Goal: Find contact information: Find contact information

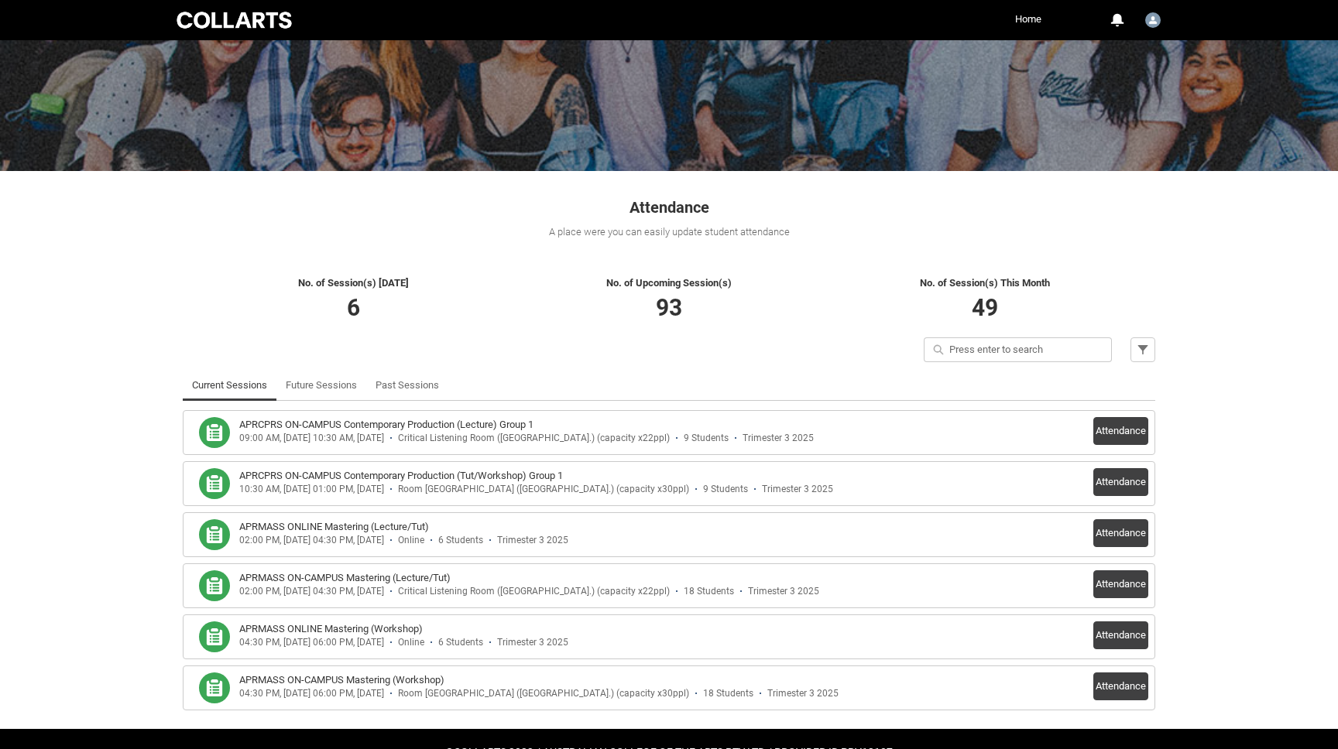
scroll to position [161, 0]
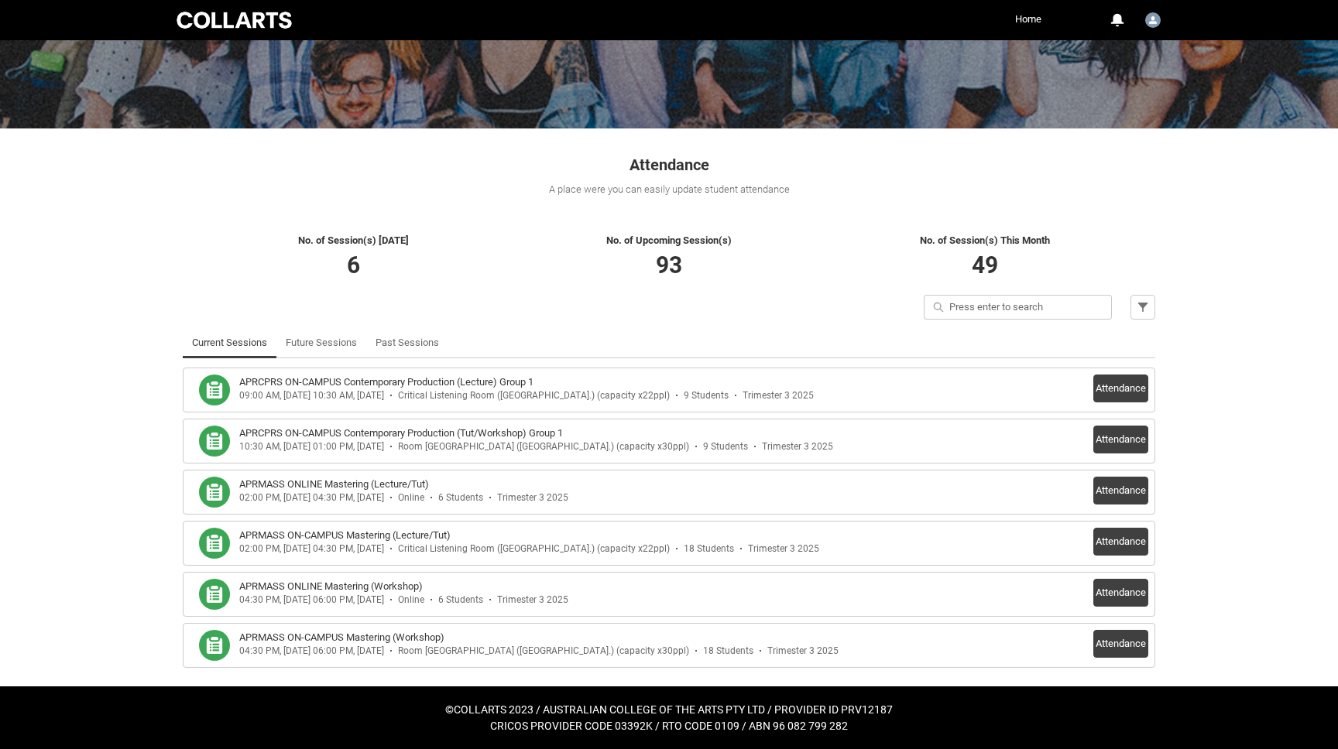
click at [250, 395] on div "09:00 AM, 07-10-2025 - 10:30 AM, 07-10-2025" at bounding box center [311, 396] width 145 height 12
click at [1078, 385] on div "APRCPRS ON-CAMPUS Contemporary Production (Lecture) Group 1 09:00 AM, 07-10-202…" at bounding box center [669, 390] width 958 height 31
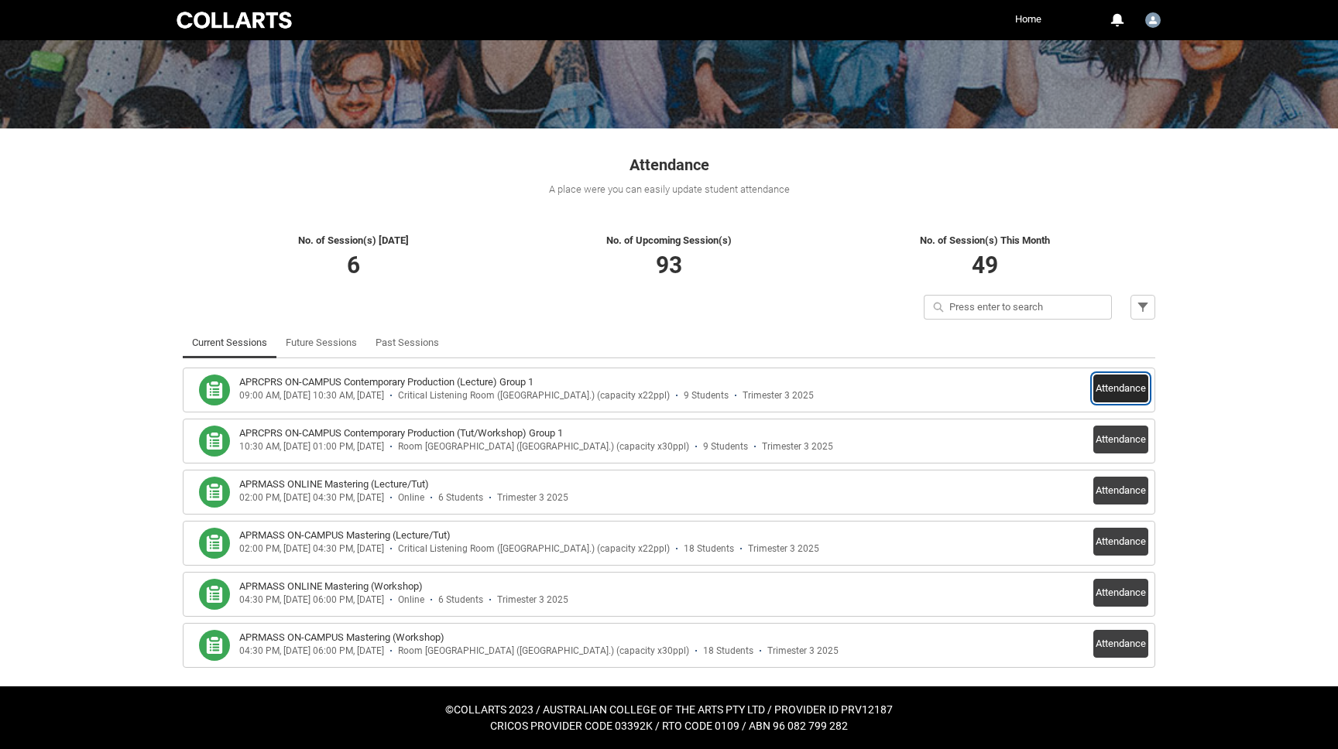
click at [1107, 386] on button "Attendance" at bounding box center [1120, 389] width 55 height 28
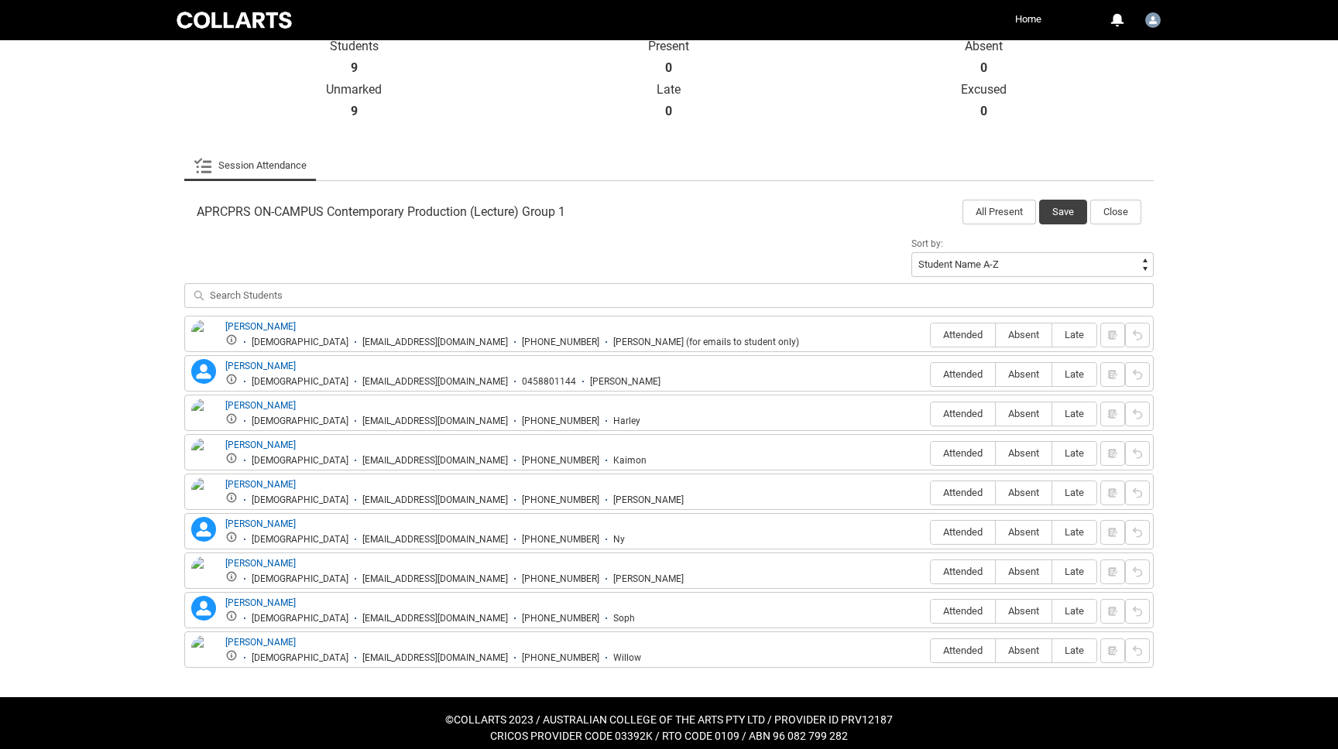
scroll to position [368, 0]
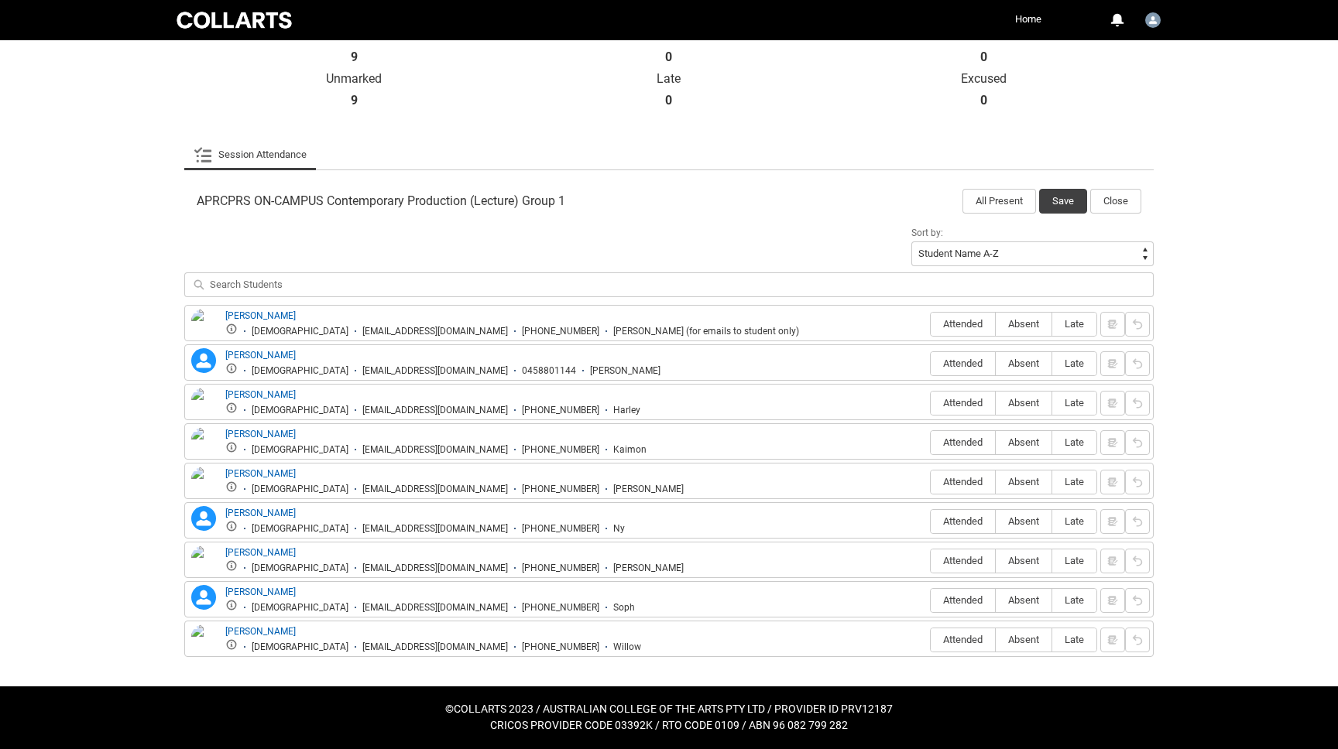
click at [362, 333] on div "clucman.20230965@mycollarts.edu.au" at bounding box center [435, 332] width 146 height 12
copy div "clucman.20230965@mycollarts.edu.au"
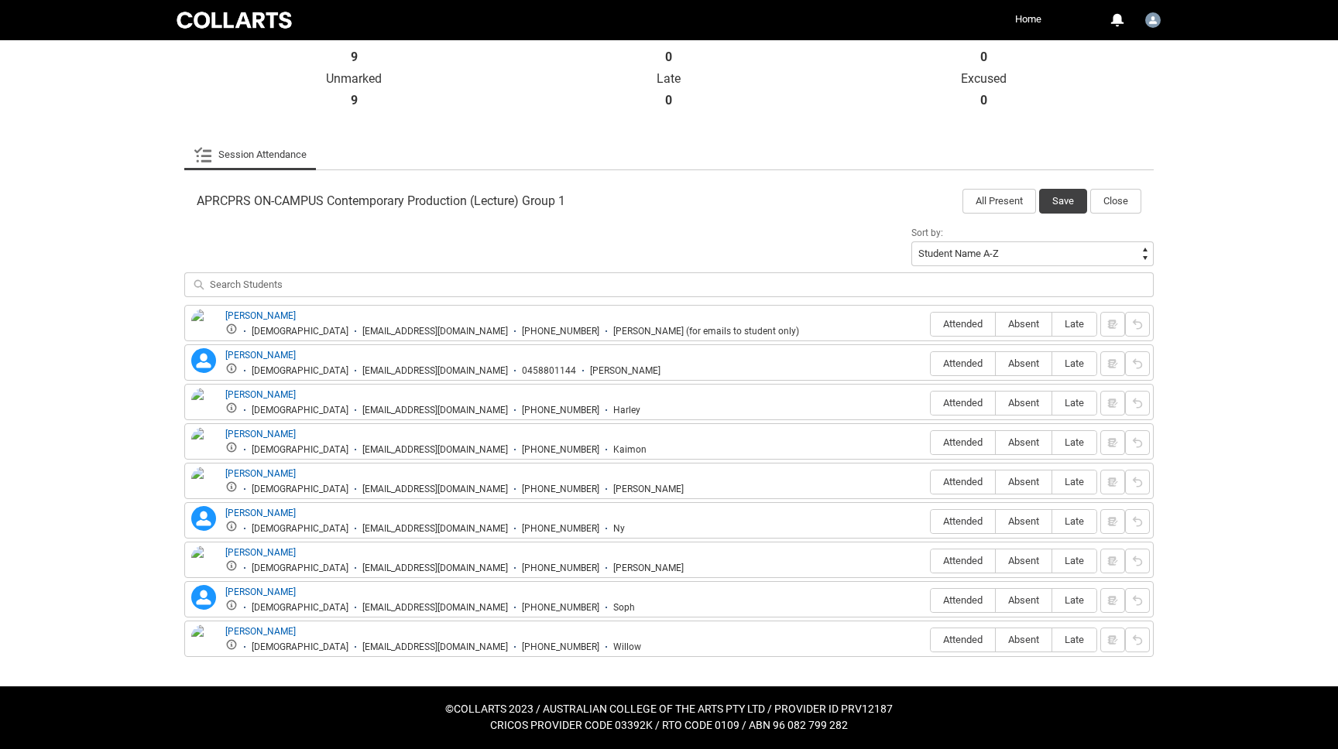
click at [362, 371] on div "gkiriak.20241546@mycollarts.edu.au" at bounding box center [435, 371] width 146 height 12
copy div "gkiriak.20241546@mycollarts.edu.au"
click at [362, 413] on div "hwatson.20230662@mycollarts.edu.au" at bounding box center [435, 411] width 146 height 12
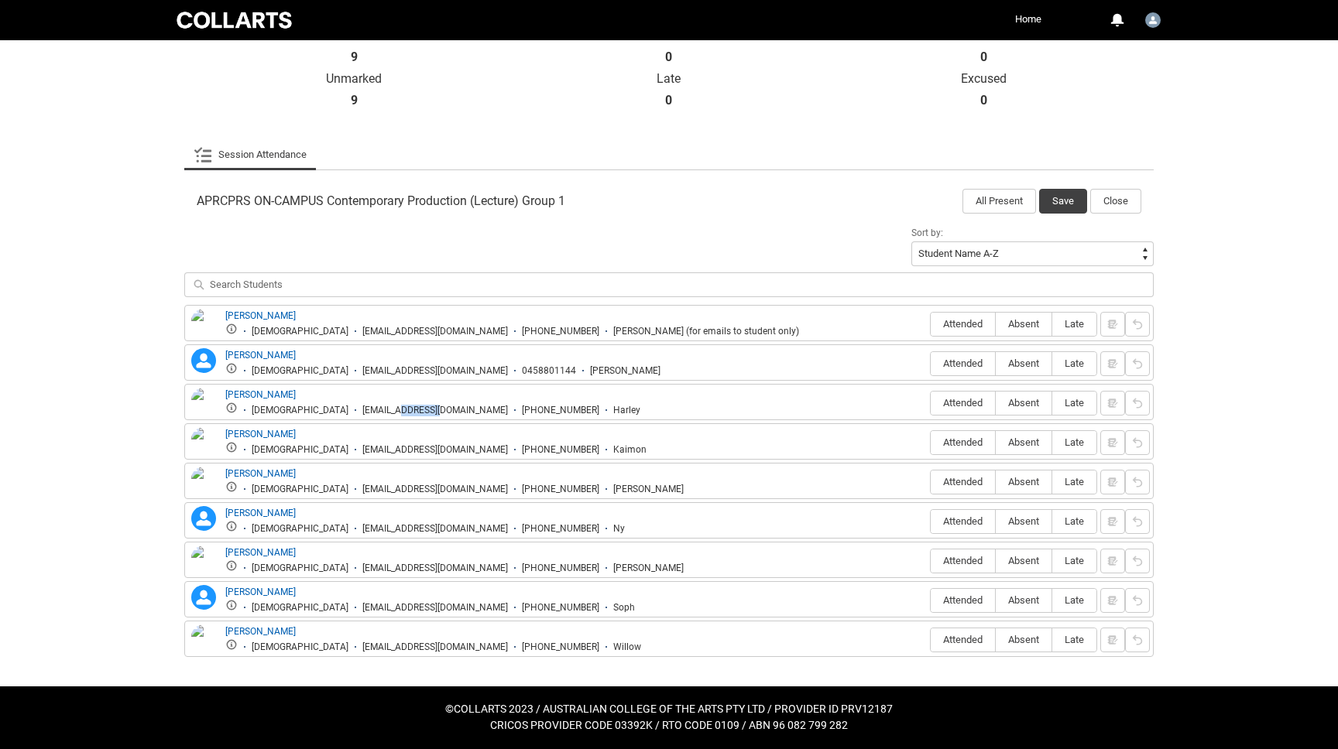
click at [362, 413] on div "hwatson.20230662@mycollarts.edu.au" at bounding box center [435, 411] width 146 height 12
copy div "hwatson.20230662@mycollarts.edu.au"
click at [362, 447] on div "kfarrug.20230245@mycollarts.edu.au" at bounding box center [435, 450] width 146 height 12
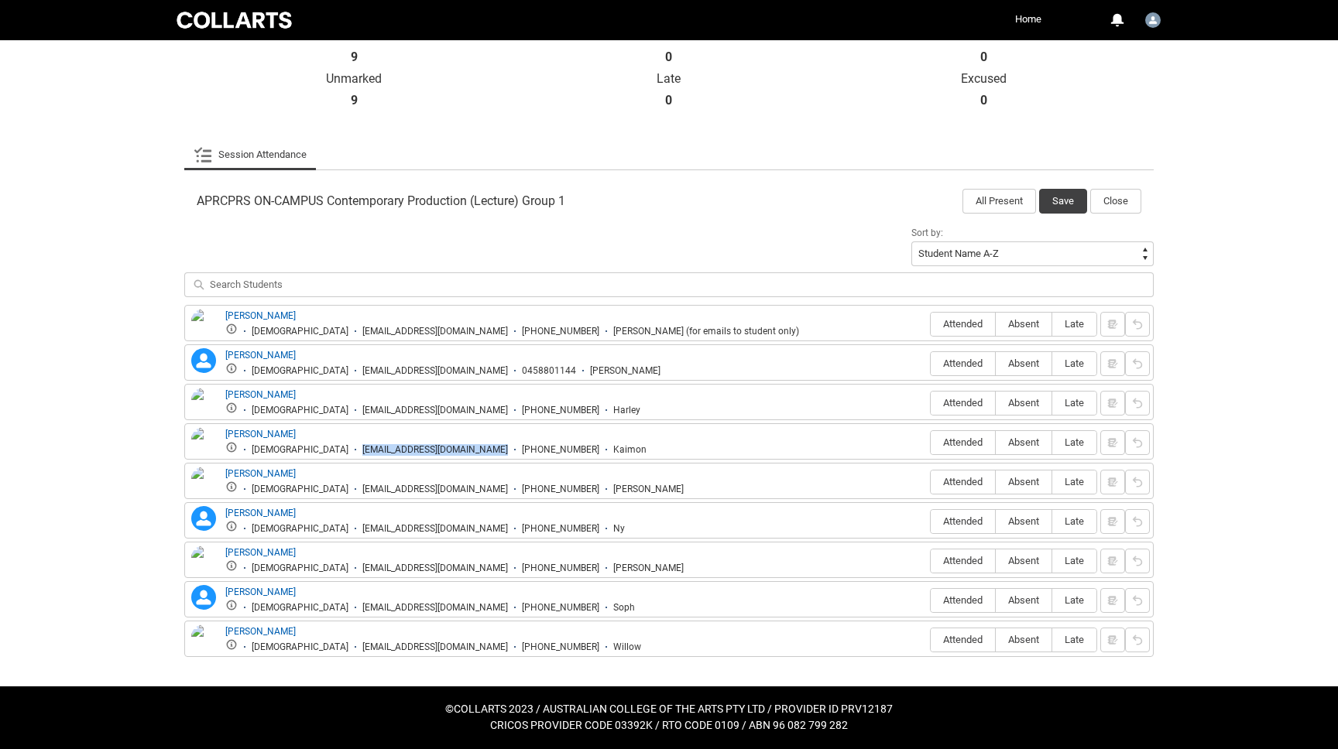
click at [362, 447] on div "kfarrug.20230245@mycollarts.edu.au" at bounding box center [435, 450] width 146 height 12
copy div "kfarrug.20230245@mycollarts.edu.au"
click at [362, 494] on div "nvassiliou.5909@mycollarts.edu.au" at bounding box center [435, 490] width 146 height 12
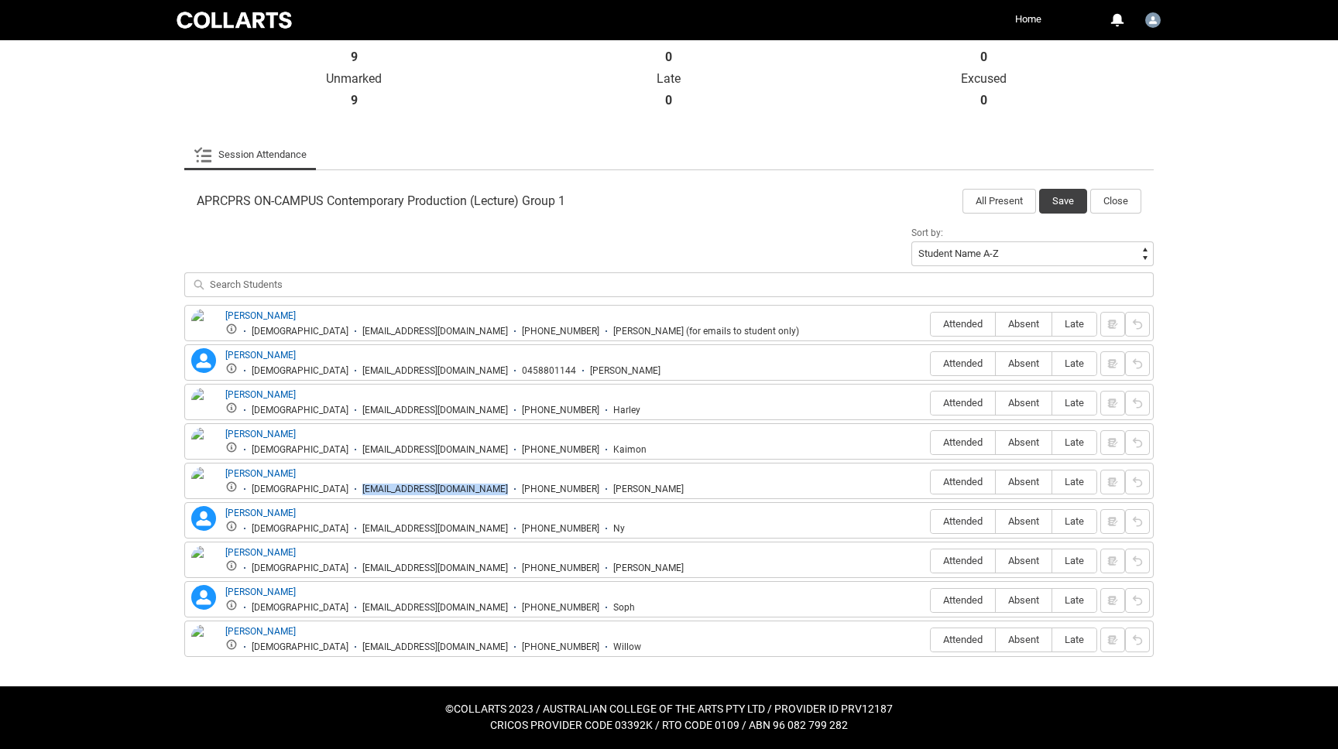
copy div "nvassiliou.5909@mycollarts.edu.au"
click at [362, 528] on div "nyuon.t@gmail.com" at bounding box center [435, 529] width 146 height 12
copy div "nyuon.t@gmail.com"
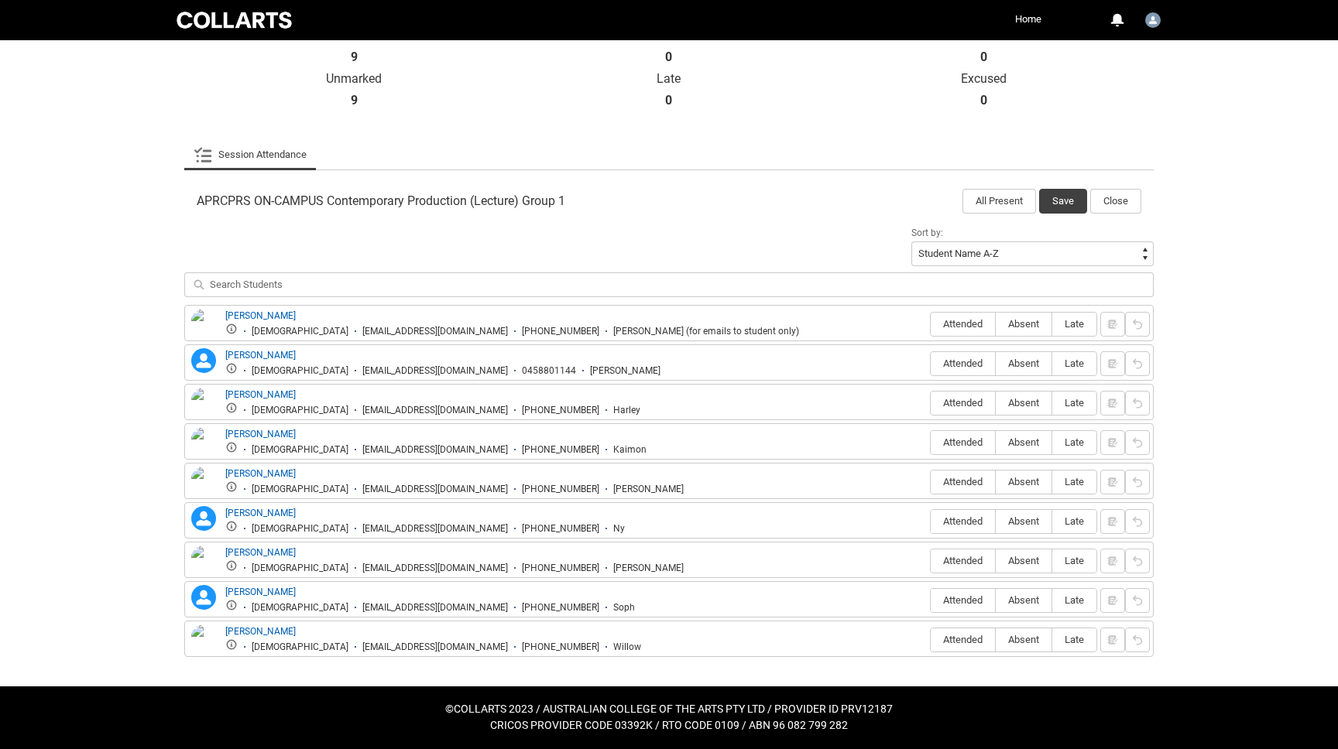
click at [362, 563] on div "pwang.20241935@mycollarts.edu.au" at bounding box center [435, 569] width 146 height 12
click at [362, 567] on div "pwang.20241935@mycollarts.edu.au" at bounding box center [435, 569] width 146 height 12
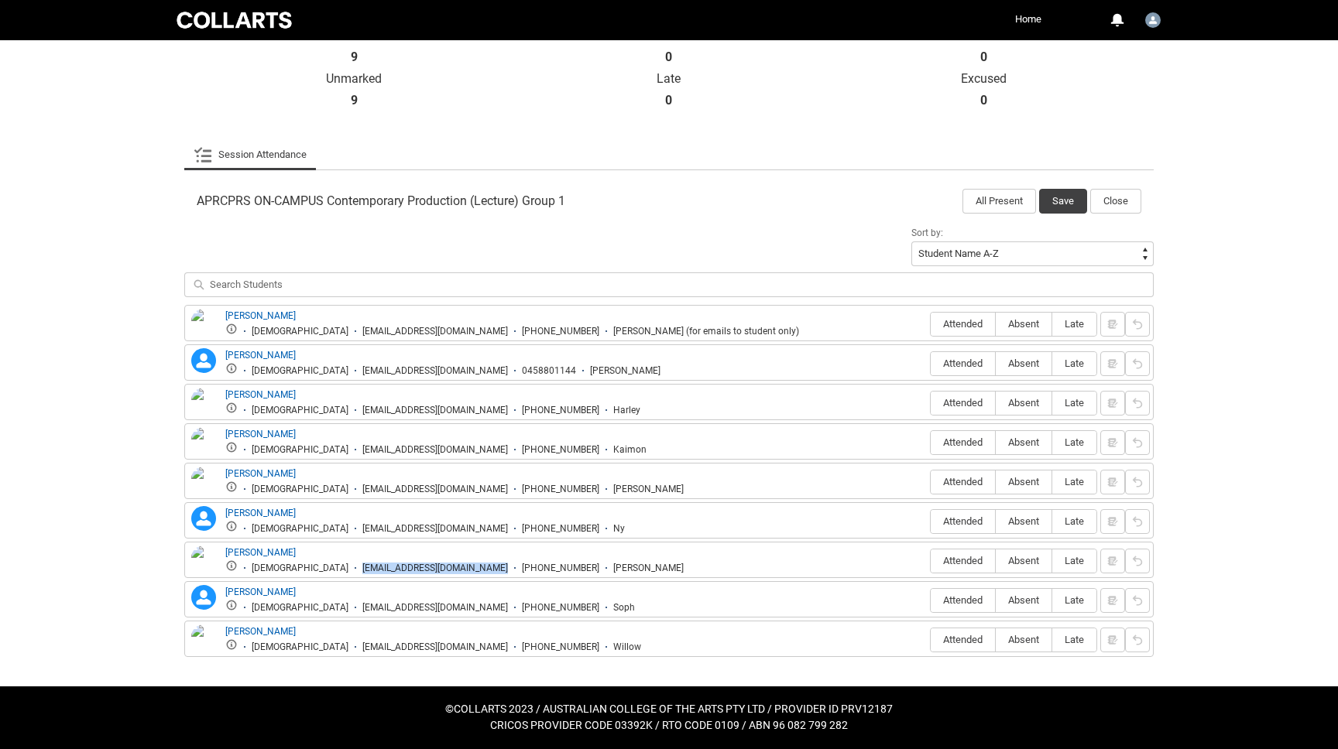
copy div "pwang.20241935@mycollarts.edu.au"
click at [362, 608] on div "skhoza.20241945@mycollarts.edu.au" at bounding box center [435, 608] width 146 height 12
copy div "skhoza.20241945@mycollarts.edu.au"
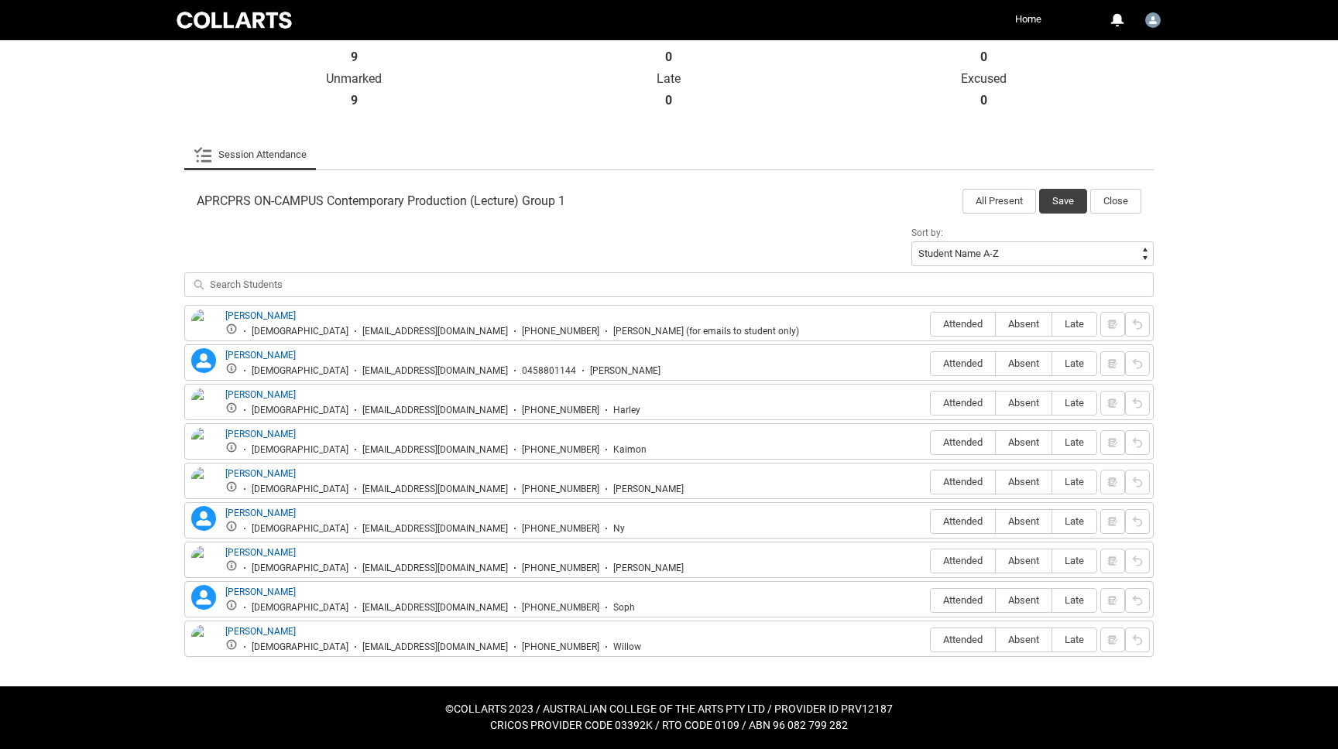
click at [362, 650] on div "wbeynon.20241286@mycollarts.edu.au" at bounding box center [435, 648] width 146 height 12
copy div "wbeynon.20241286@mycollarts.edu.au"
